Goal: Information Seeking & Learning: Learn about a topic

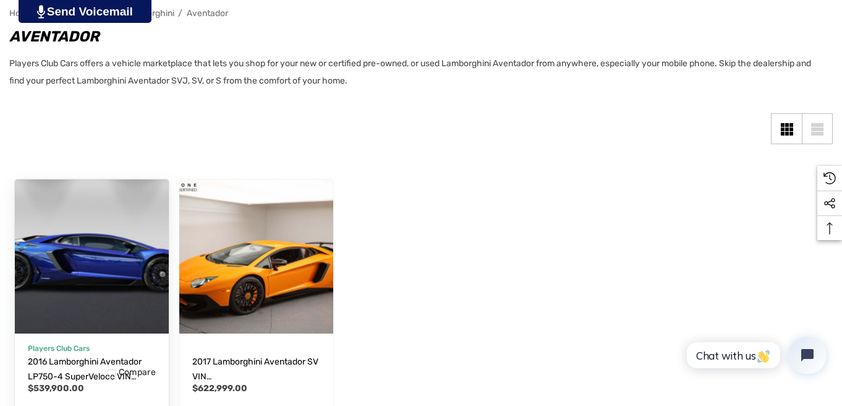
scroll to position [247, 0]
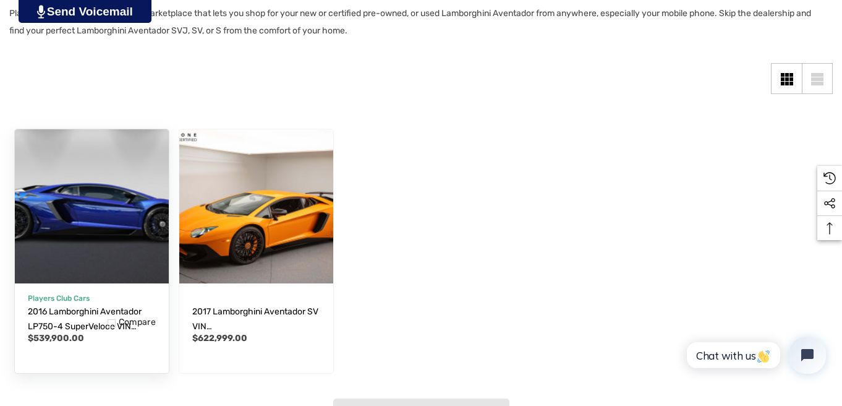
click at [85, 251] on img "2016 Lamborghini Aventador LP750-4 SuperVeloce VIN ZHWUF3ZD9GLA04400,$539,900.0…" at bounding box center [91, 205] width 169 height 169
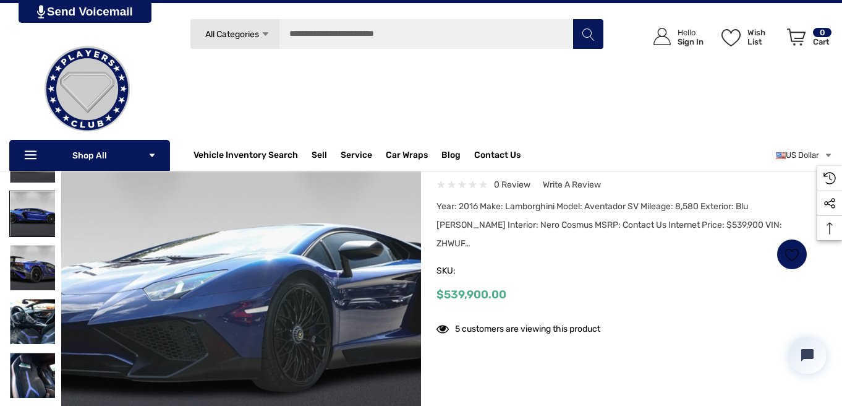
click at [34, 209] on img at bounding box center [32, 213] width 45 height 45
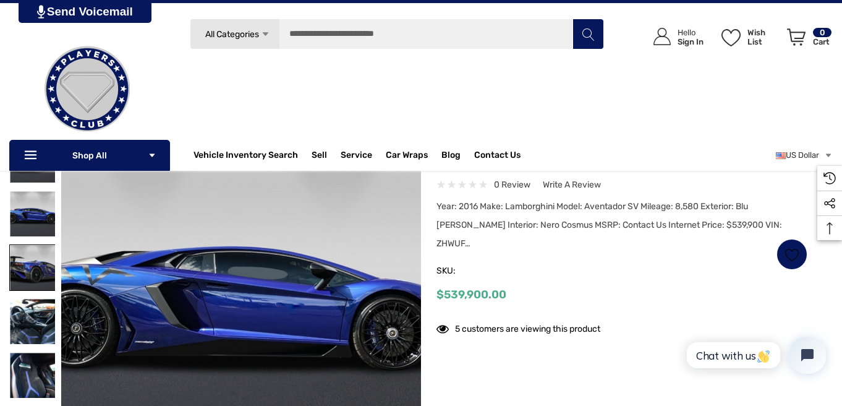
click at [30, 262] on img at bounding box center [32, 267] width 45 height 45
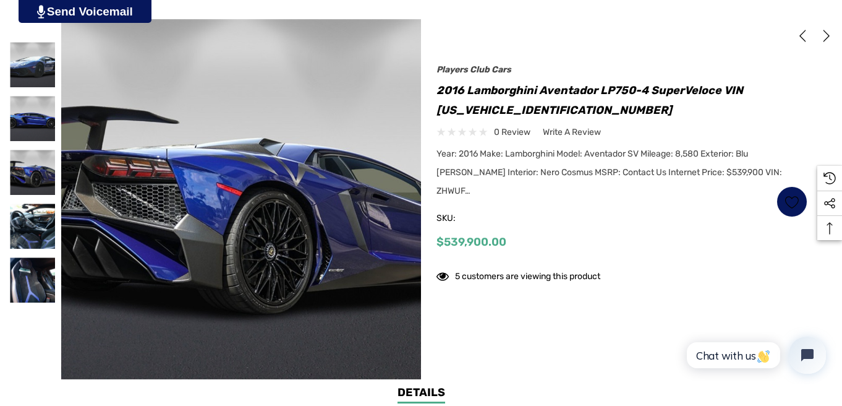
scroll to position [247, 0]
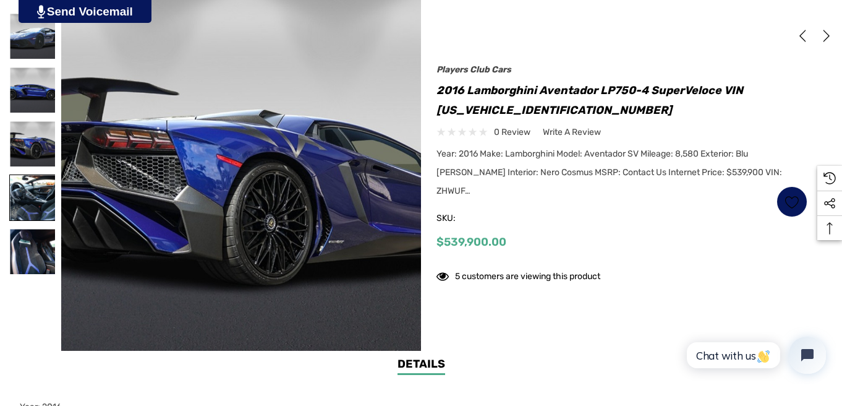
click at [45, 194] on img at bounding box center [32, 197] width 45 height 45
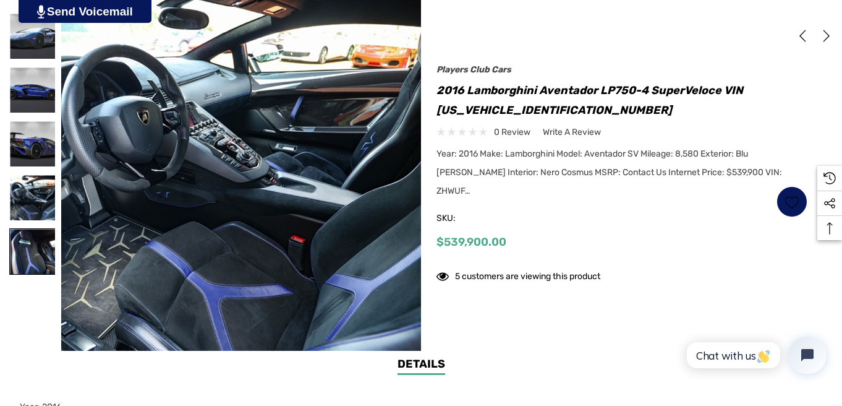
click at [33, 248] on img at bounding box center [32, 251] width 45 height 45
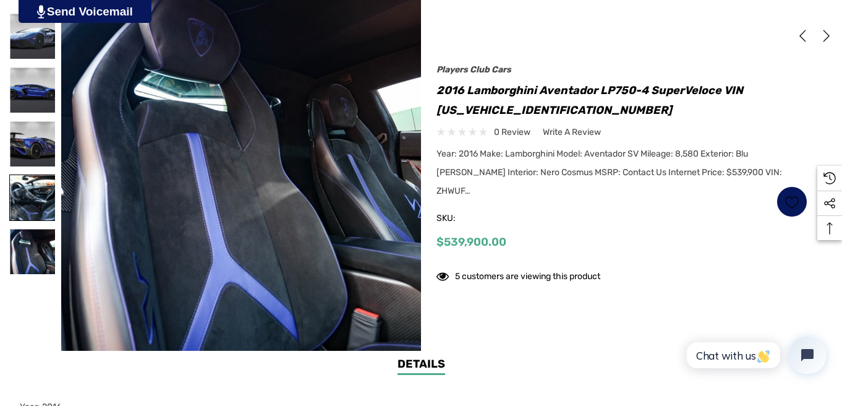
drag, startPoint x: 38, startPoint y: 201, endPoint x: 36, endPoint y: 194, distance: 7.2
click at [38, 200] on img at bounding box center [32, 197] width 45 height 45
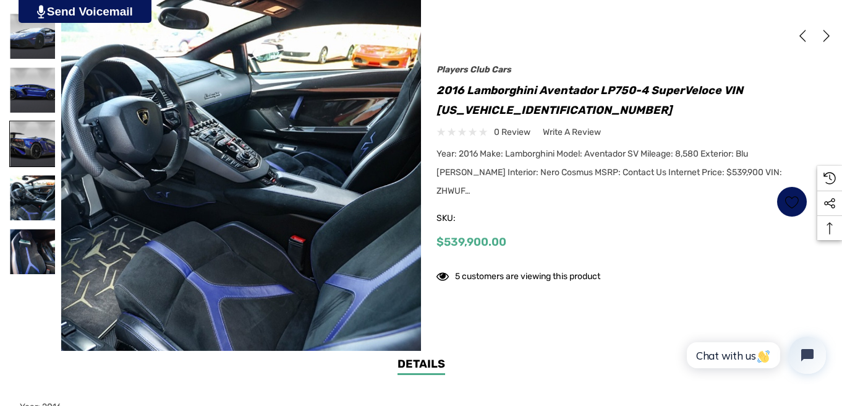
click at [41, 141] on img at bounding box center [32, 143] width 45 height 45
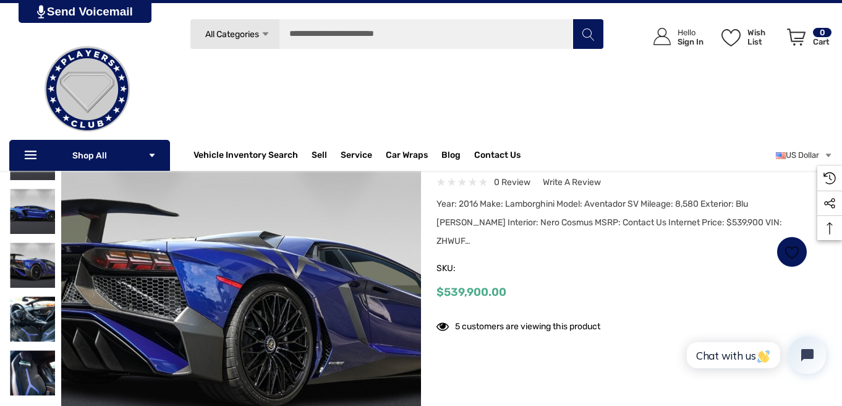
scroll to position [124, 0]
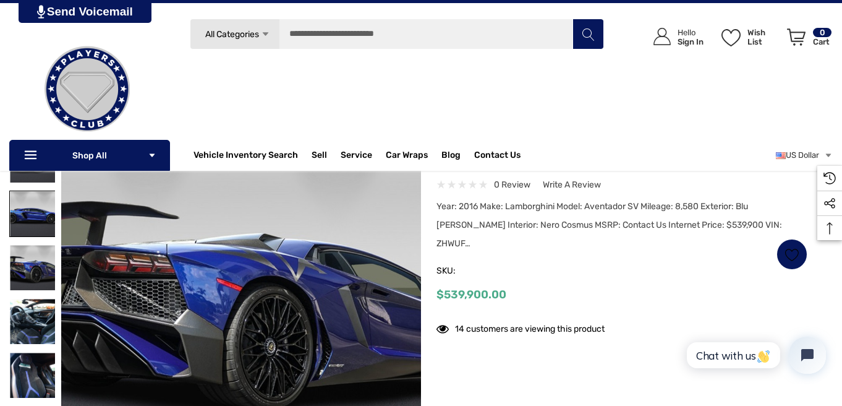
click at [36, 213] on img at bounding box center [32, 213] width 45 height 45
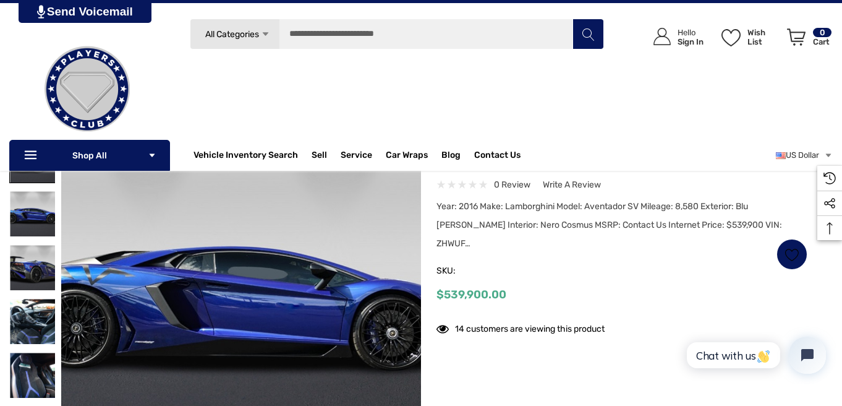
click at [38, 178] on img at bounding box center [32, 159] width 45 height 45
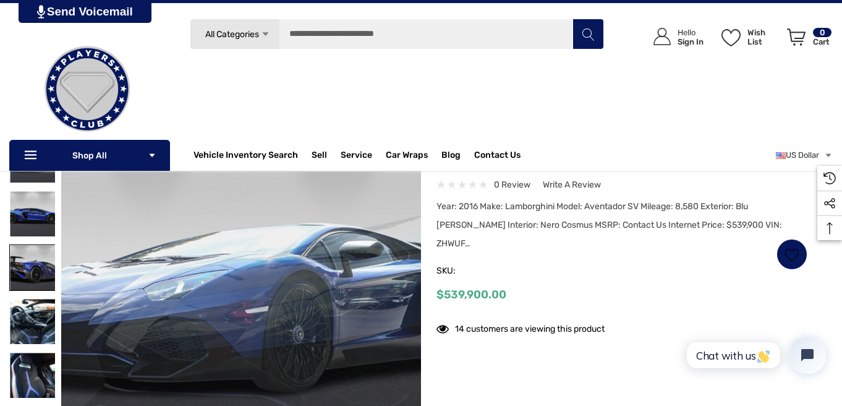
click at [41, 267] on img at bounding box center [32, 267] width 45 height 45
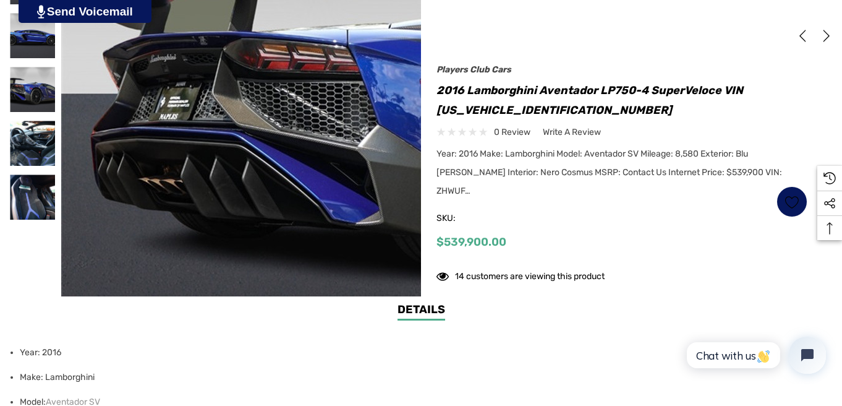
scroll to position [309, 0]
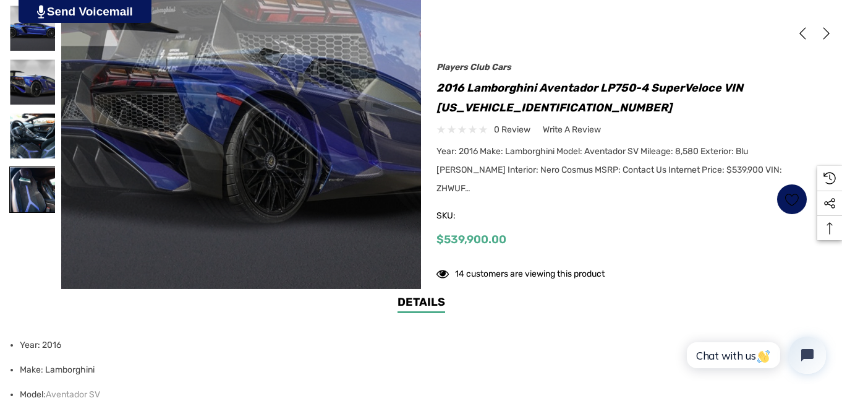
click at [41, 202] on img at bounding box center [32, 189] width 45 height 45
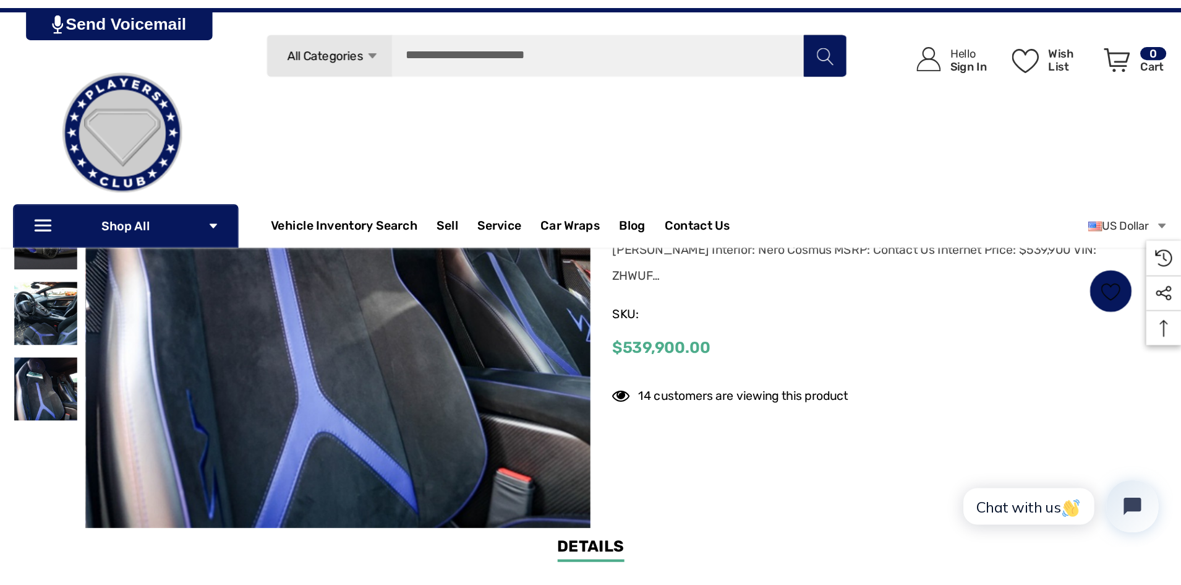
scroll to position [186, 0]
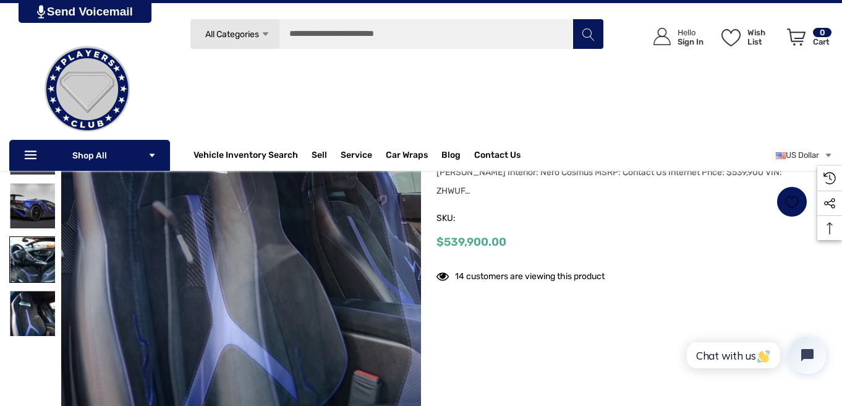
click at [34, 251] on img at bounding box center [32, 259] width 45 height 45
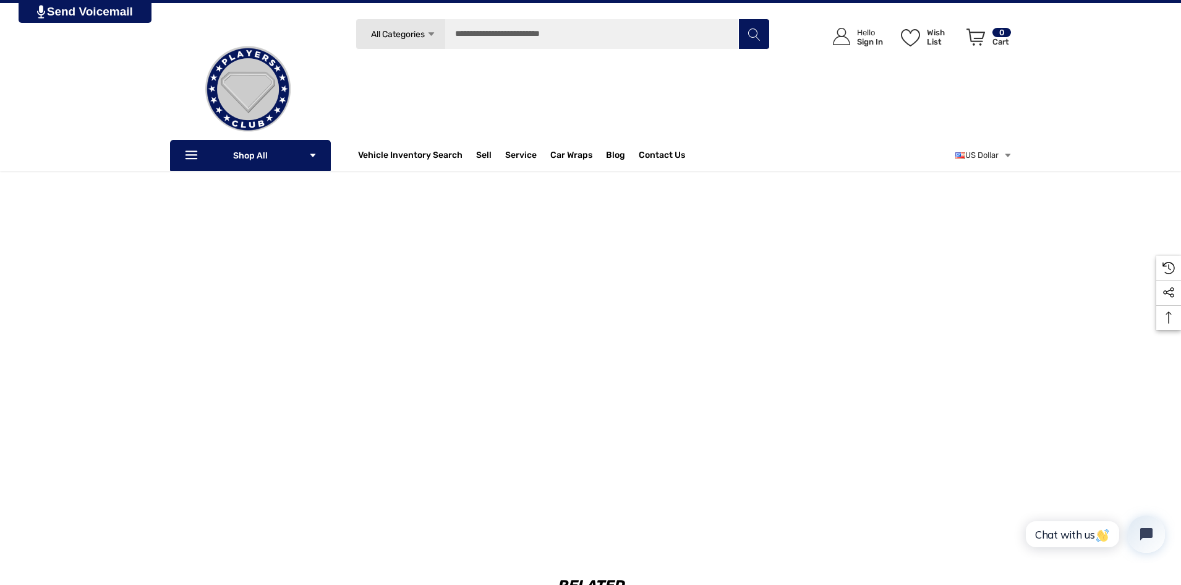
scroll to position [928, 0]
